Goal: Check status: Check status

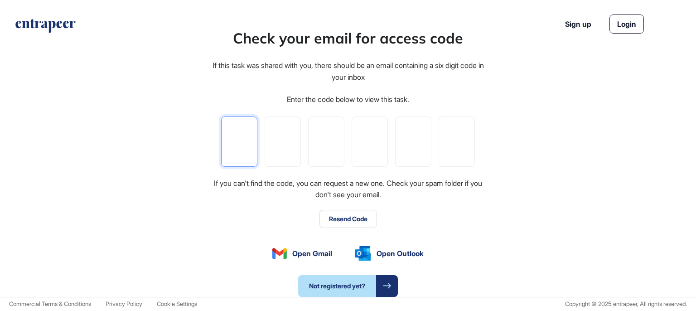
click at [239, 140] on input "tel" at bounding box center [239, 141] width 36 height 50
type input "*"
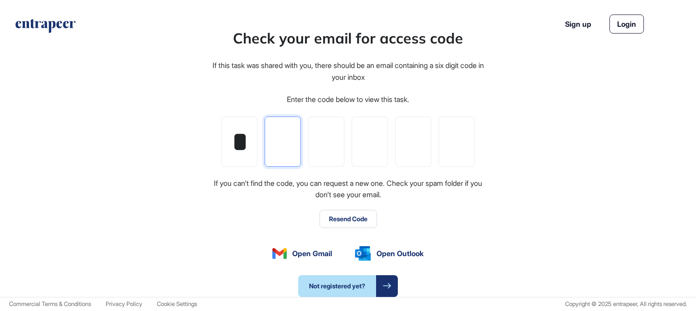
type input "*"
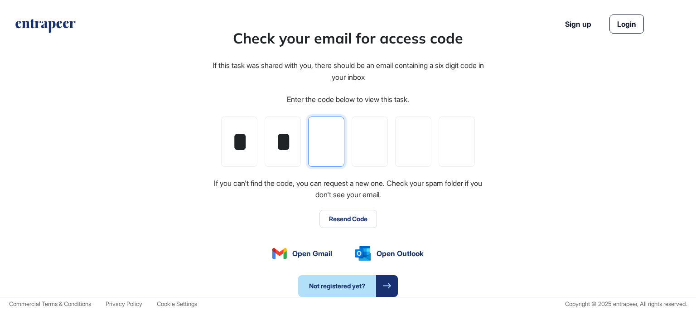
type input "*"
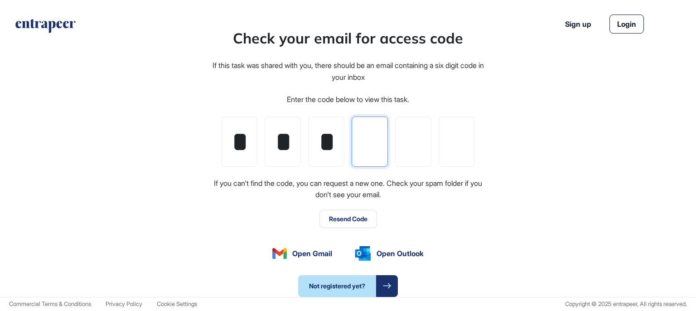
type input "*"
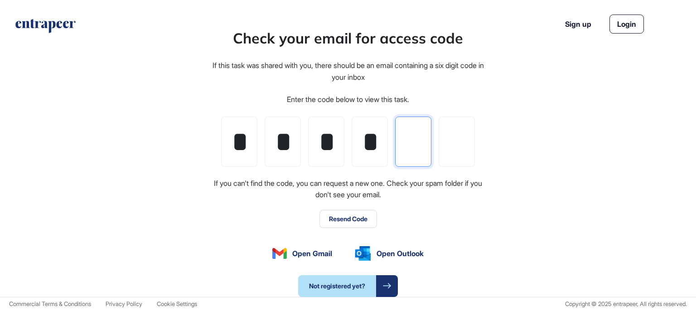
type input "*"
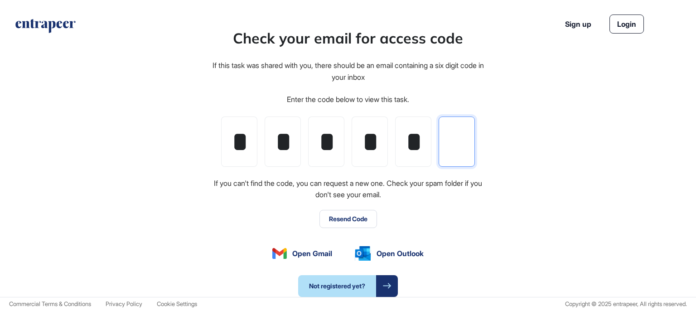
type input "*"
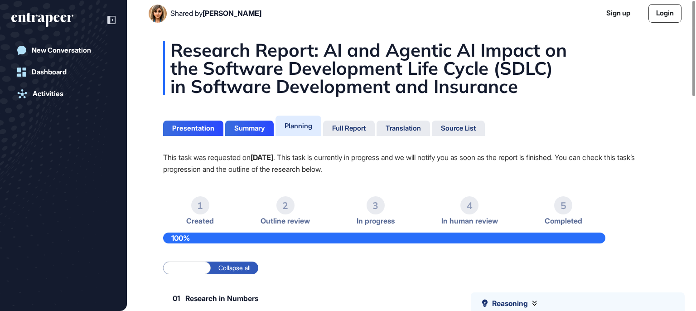
click at [365, 126] on div "Full Report" at bounding box center [349, 128] width 34 height 8
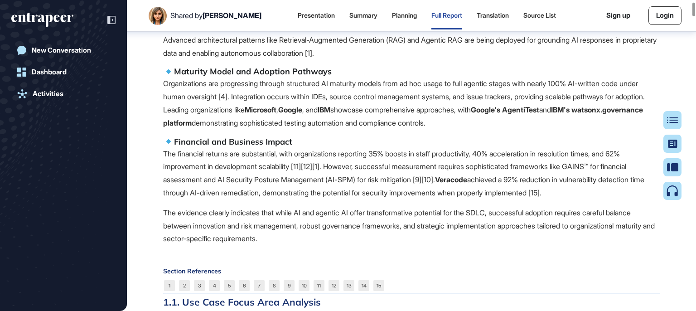
scroll to position [684, 0]
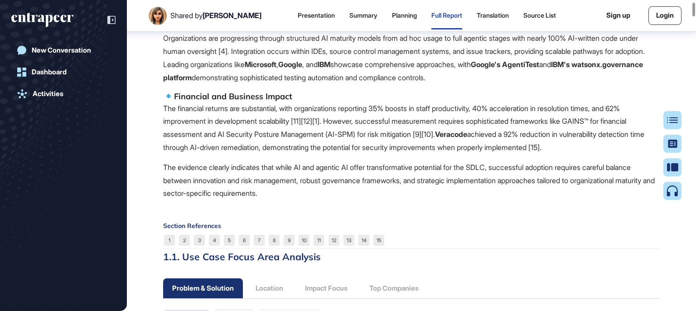
click at [670, 127] on div at bounding box center [673, 120] width 18 height 18
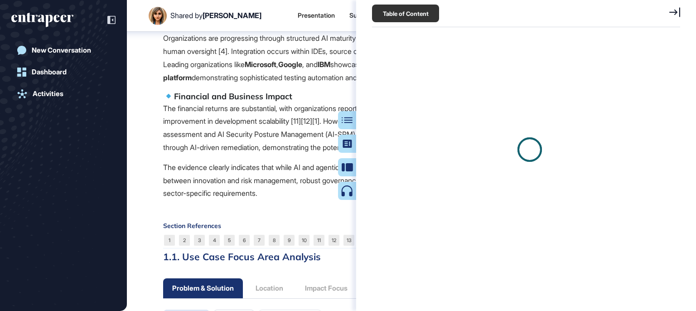
scroll to position [4, 0]
click at [671, 12] on icon at bounding box center [674, 12] width 11 height 10
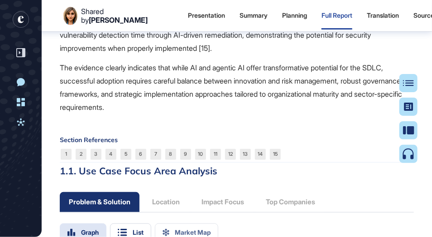
scroll to position [191, 2]
